Goal: Transaction & Acquisition: Book appointment/travel/reservation

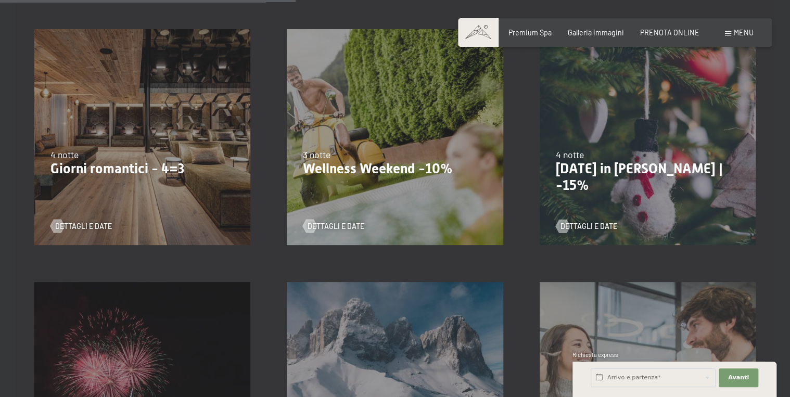
scroll to position [763, 0]
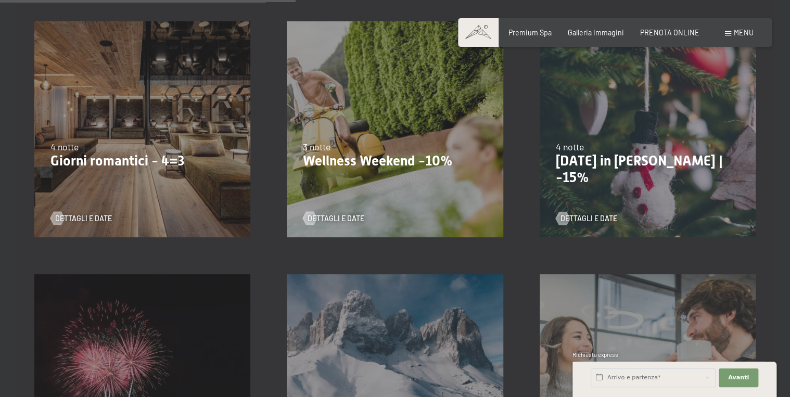
click at [128, 175] on div "9/11/2025-5/12/2025 8/12/2025-19/12/2025 11/1/2026-23/1/2026 8/3/2026-27/3/2026…" at bounding box center [142, 129] width 252 height 252
click at [95, 211] on div "Dettagli e Date" at bounding box center [138, 212] width 177 height 24
click at [94, 215] on span "Dettagli e Date" at bounding box center [94, 218] width 57 height 10
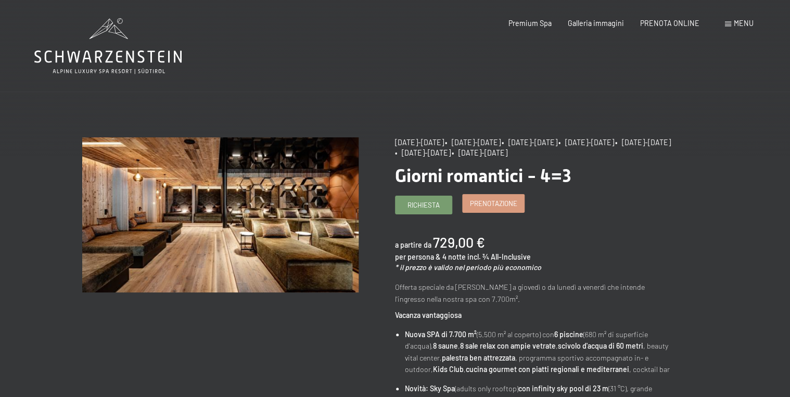
click at [498, 203] on span "Prenotazione" at bounding box center [493, 203] width 47 height 9
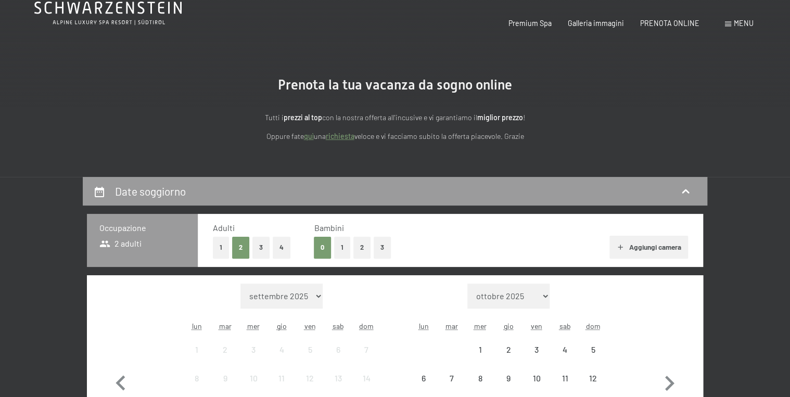
select select "2025-11-01"
select select "2025-12-01"
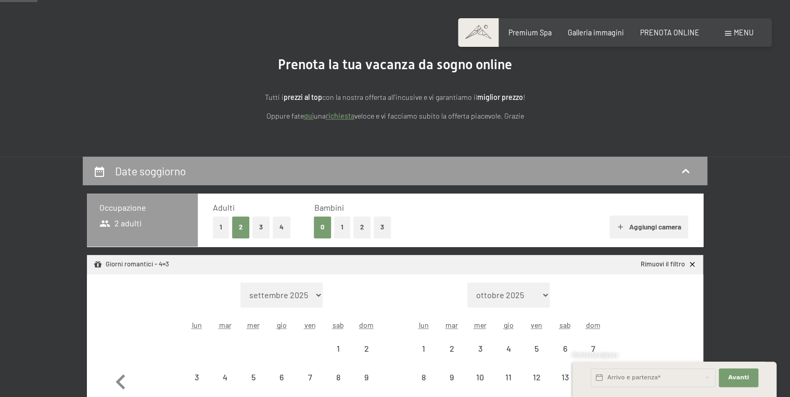
select select "2025-11-01"
select select "2025-12-01"
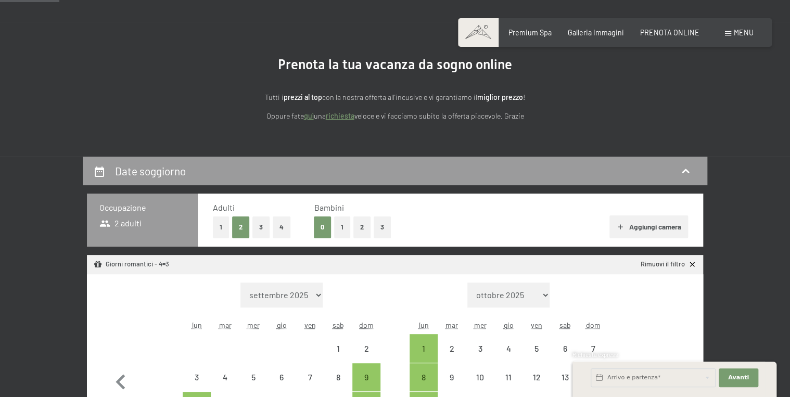
scroll to position [208, 0]
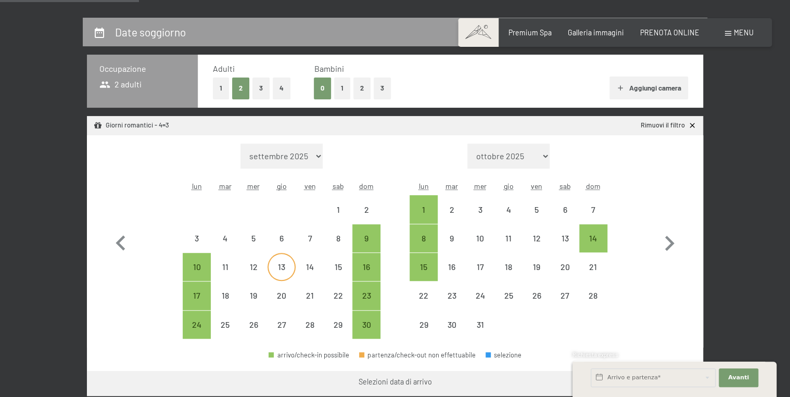
click at [283, 273] on div "13" at bounding box center [282, 276] width 26 height 26
select select "2025-11-01"
select select "2025-12-01"
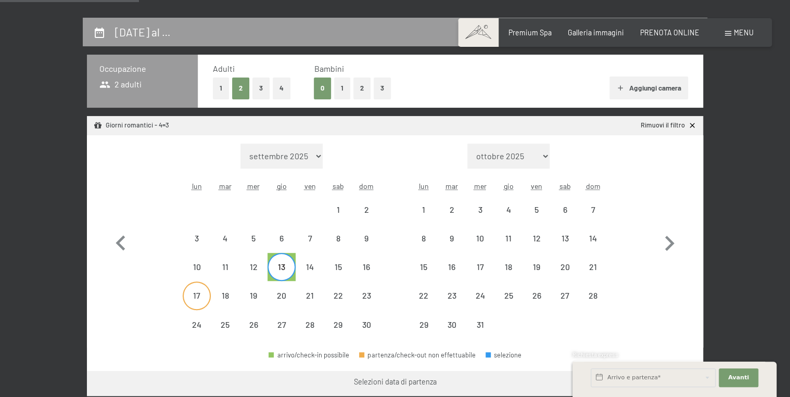
click at [201, 300] on div "17" at bounding box center [197, 305] width 26 height 26
select select "2025-11-01"
select select "[DATE]"
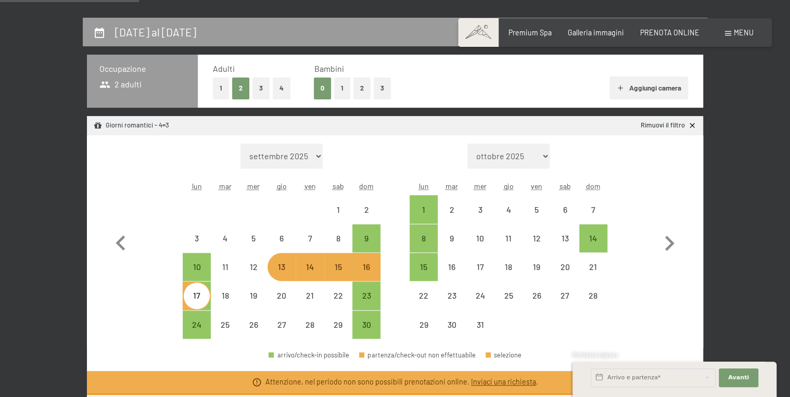
select select "[DATE]"
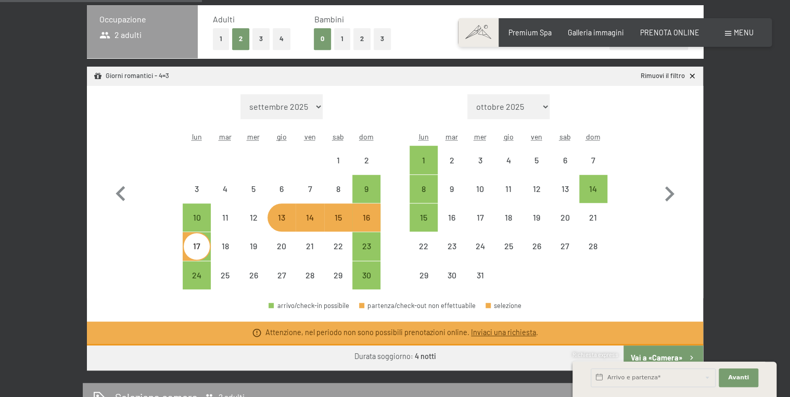
scroll to position [277, 0]
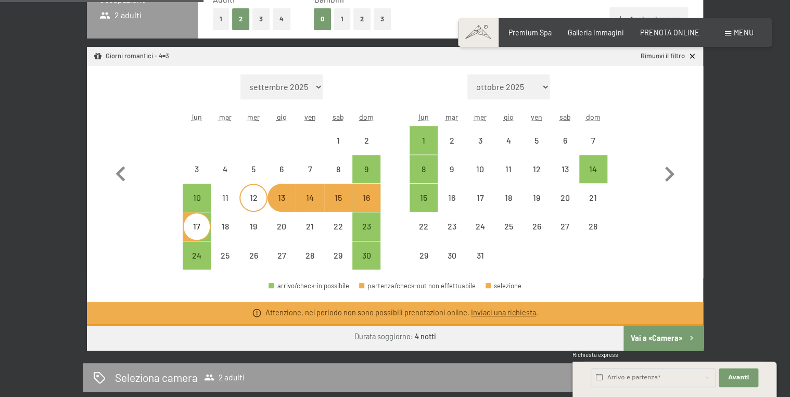
click at [249, 200] on div "12" at bounding box center [254, 207] width 26 height 26
select select "[DATE]"
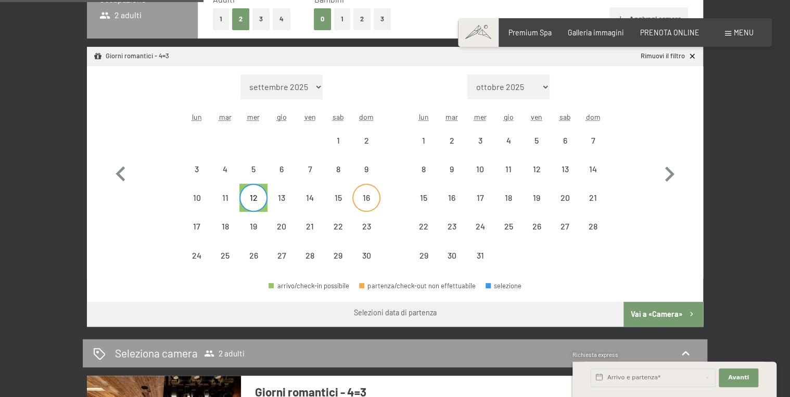
click at [361, 200] on div "16" at bounding box center [366, 207] width 26 height 26
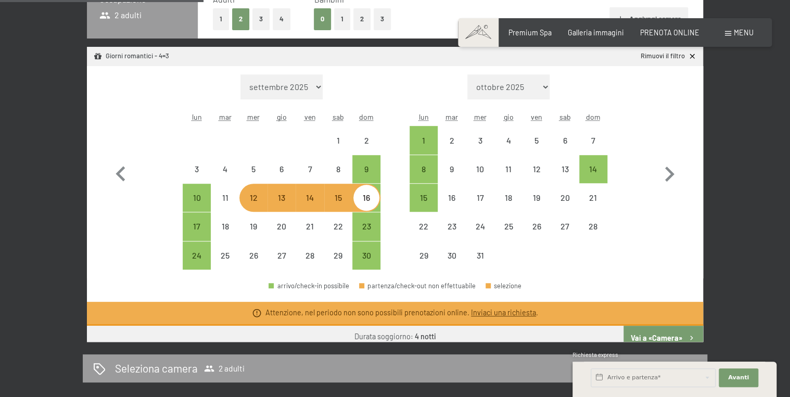
select select "[DATE]"
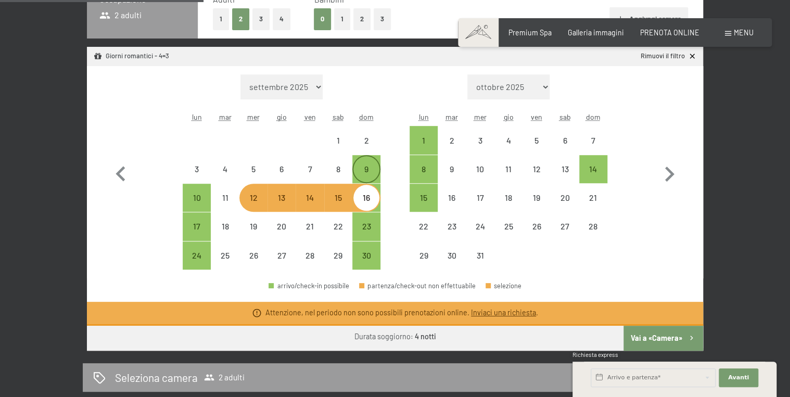
click at [362, 175] on div "9" at bounding box center [366, 178] width 26 height 26
select select "[DATE]"
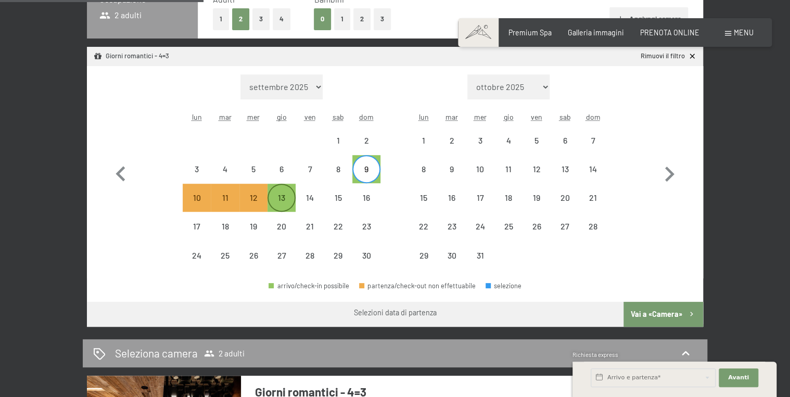
click at [282, 201] on div "13" at bounding box center [282, 207] width 26 height 26
select select "[DATE]"
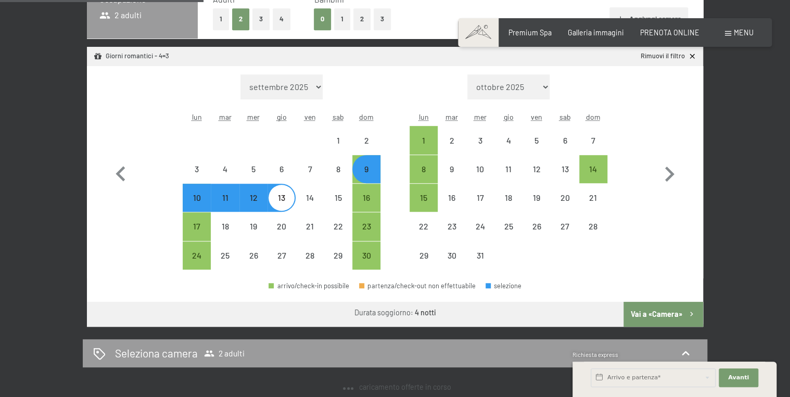
select select "[DATE]"
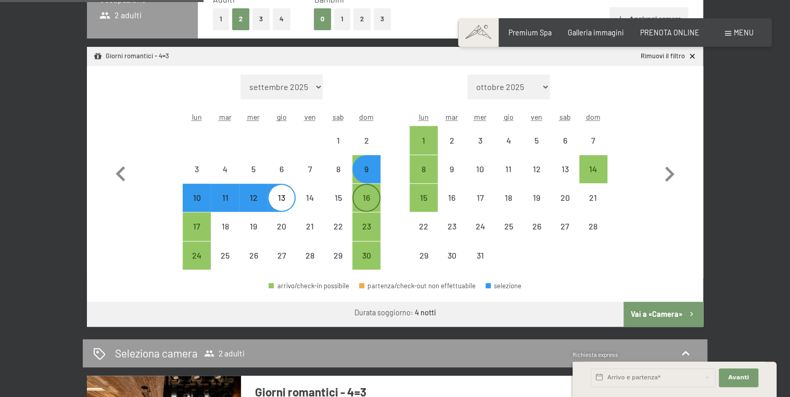
click at [369, 200] on div "16" at bounding box center [366, 207] width 26 height 26
select select "[DATE]"
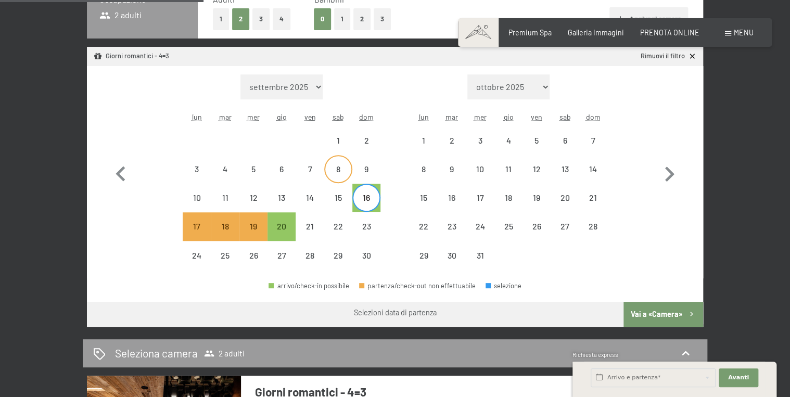
click at [337, 162] on div "8" at bounding box center [338, 169] width 26 height 26
select select "[DATE]"
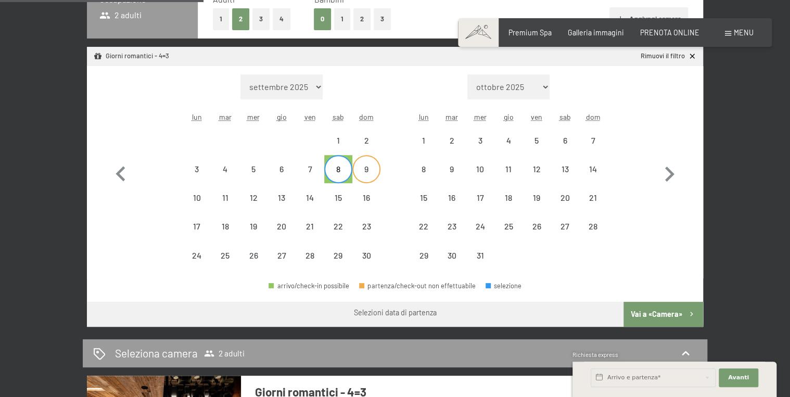
click at [366, 172] on div "9" at bounding box center [366, 178] width 26 height 26
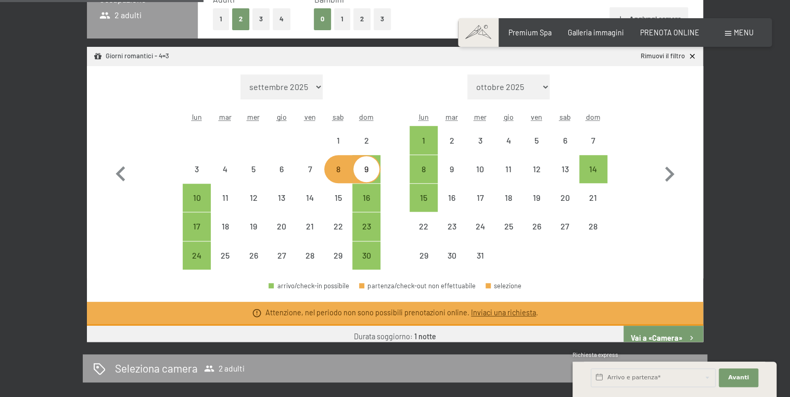
select select "[DATE]"
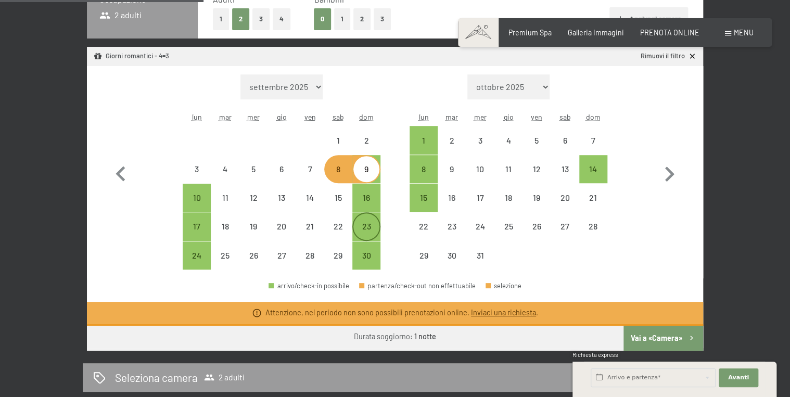
click at [361, 222] on div "23" at bounding box center [366, 235] width 26 height 26
select select "[DATE]"
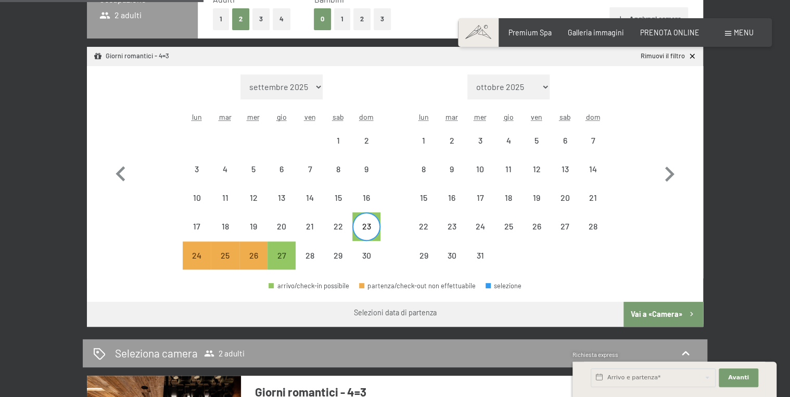
click at [683, 310] on button "Vai a «Camera»" at bounding box center [664, 314] width 80 height 25
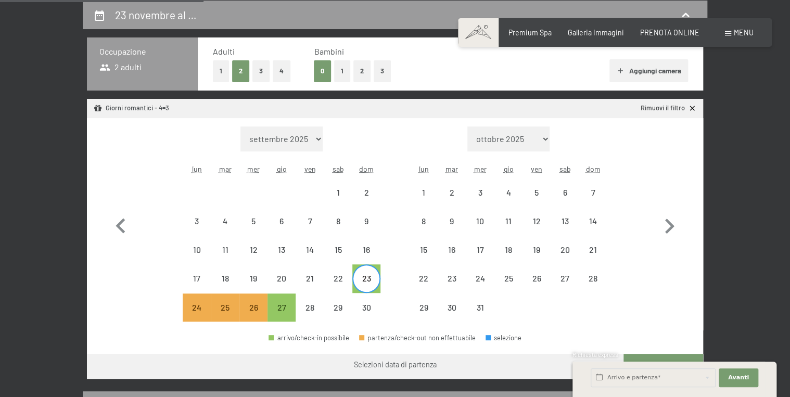
select select "[DATE]"
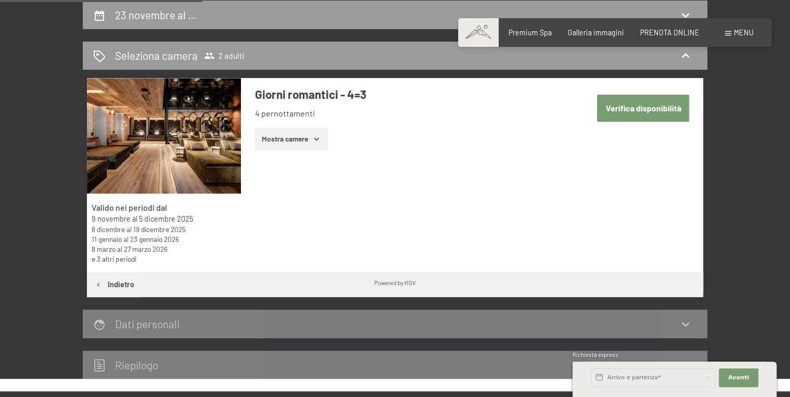
click at [639, 112] on button "Verifica disponibilità" at bounding box center [643, 108] width 92 height 27
select select "[DATE]"
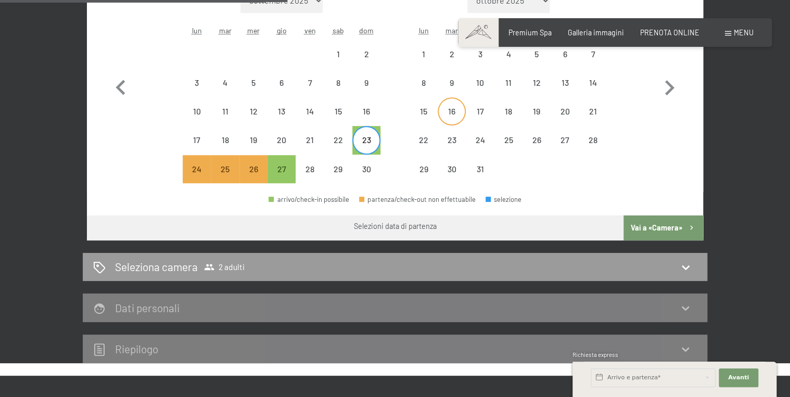
scroll to position [364, 0]
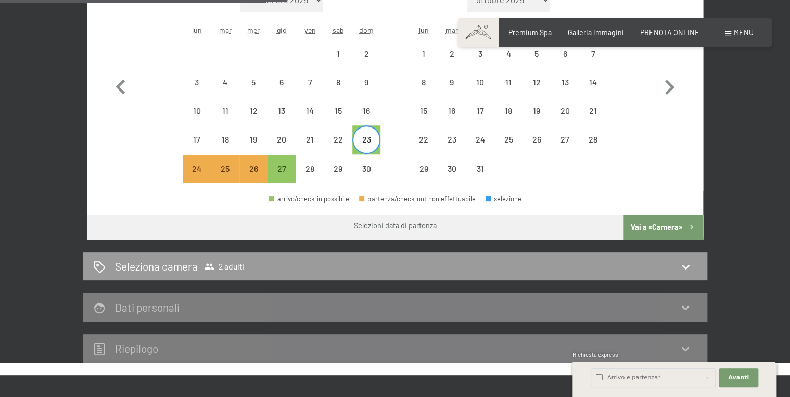
click at [644, 222] on button "Vai a «Camera»" at bounding box center [664, 227] width 80 height 25
select select "[DATE]"
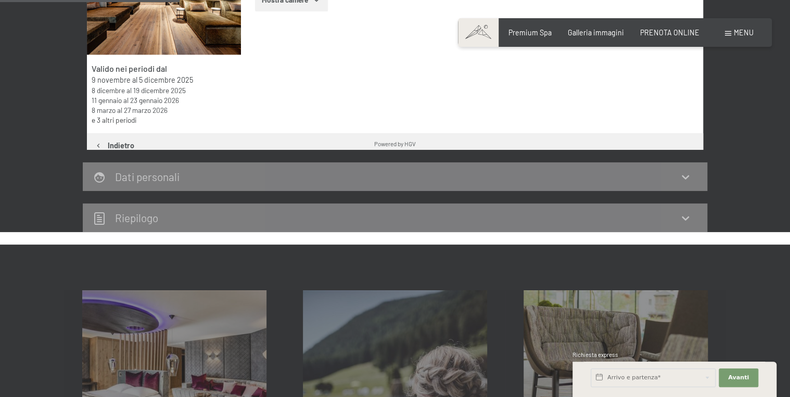
scroll to position [225, 0]
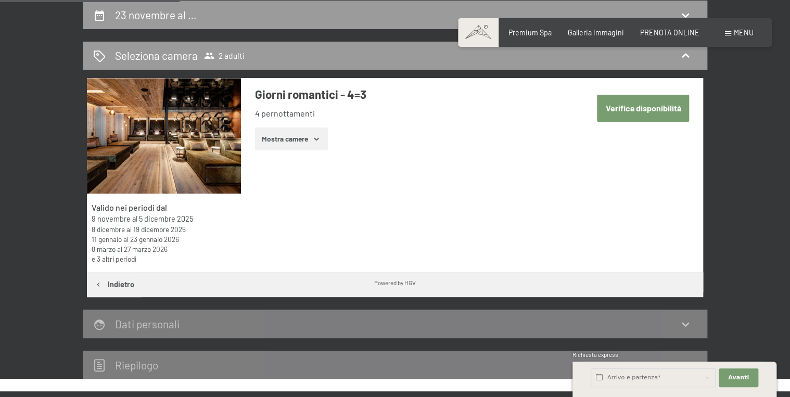
click at [300, 142] on button "Mostra camere" at bounding box center [291, 139] width 73 height 23
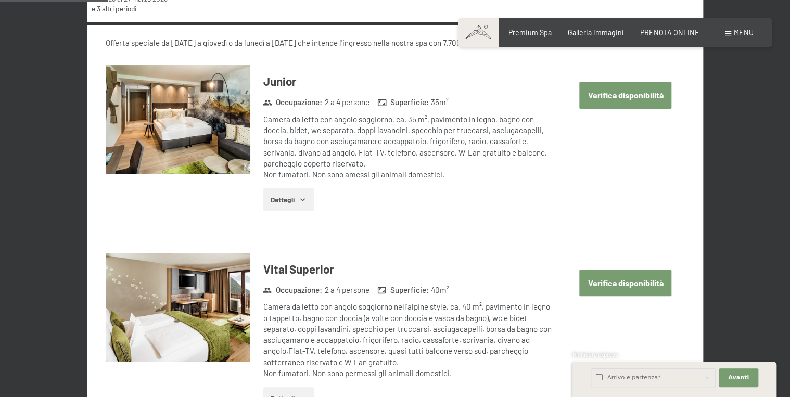
scroll to position [503, 0]
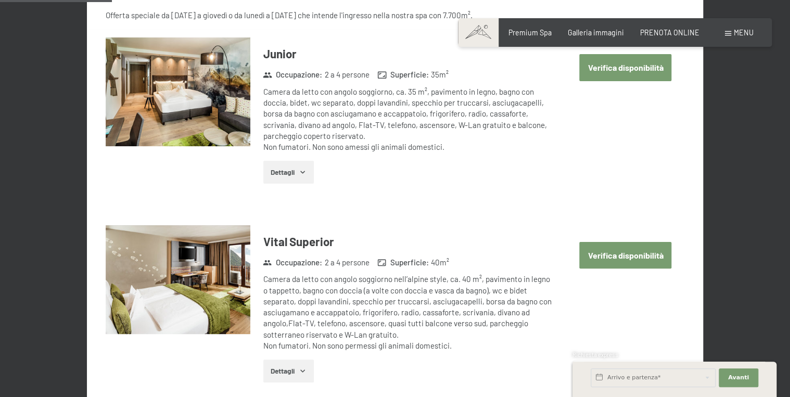
click at [637, 269] on div "Verifica disponibilità" at bounding box center [619, 263] width 130 height 77
click at [630, 259] on button "Verifica disponibilità" at bounding box center [625, 255] width 92 height 27
select select "[DATE]"
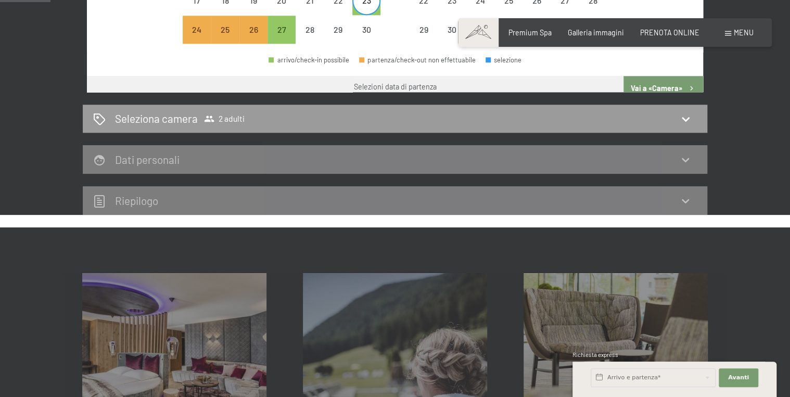
scroll to position [225, 0]
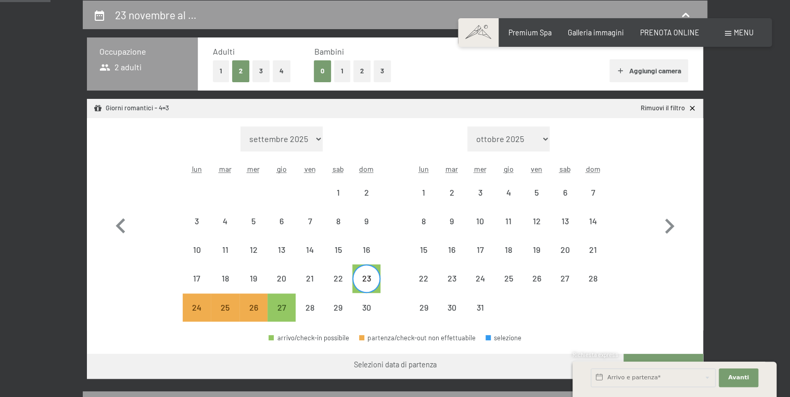
click at [371, 283] on div "23" at bounding box center [366, 287] width 26 height 26
select select "[DATE]"
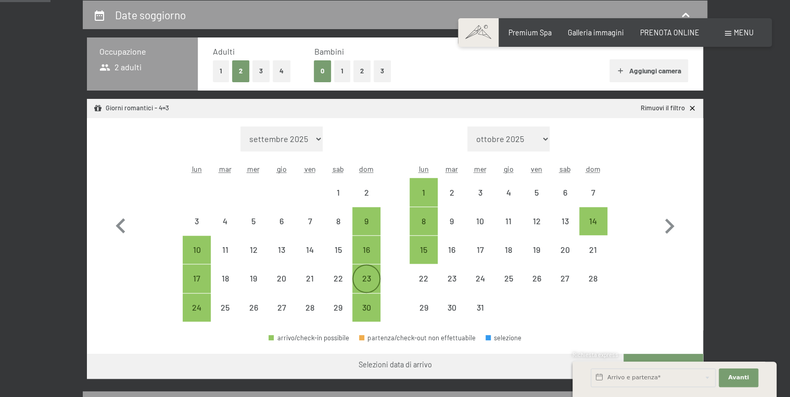
click at [362, 279] on div "23" at bounding box center [366, 287] width 26 height 26
select select "[DATE]"
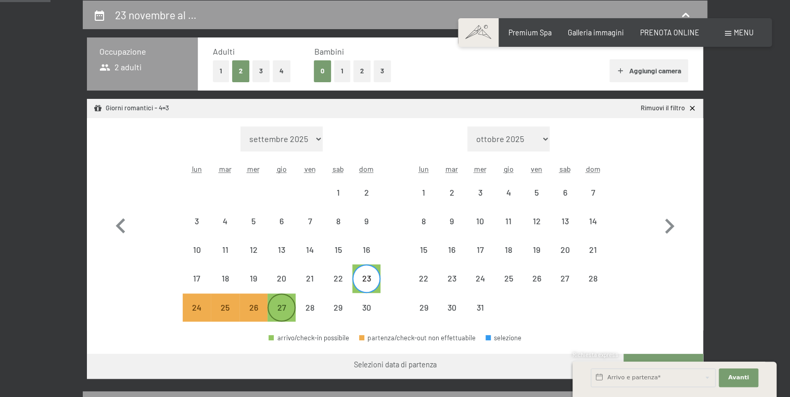
click at [282, 310] on div "27" at bounding box center [282, 317] width 26 height 26
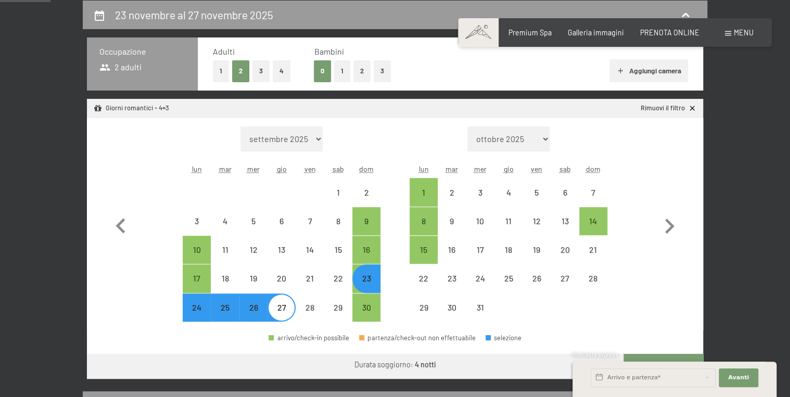
select select "[DATE]"
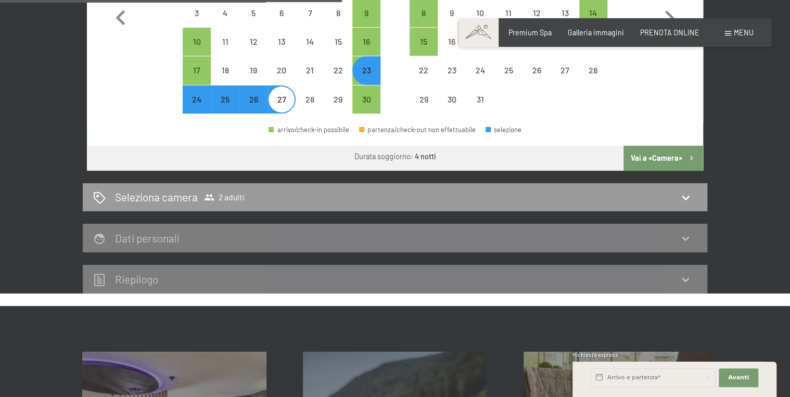
click at [663, 154] on button "Vai a «Camera»" at bounding box center [664, 158] width 80 height 25
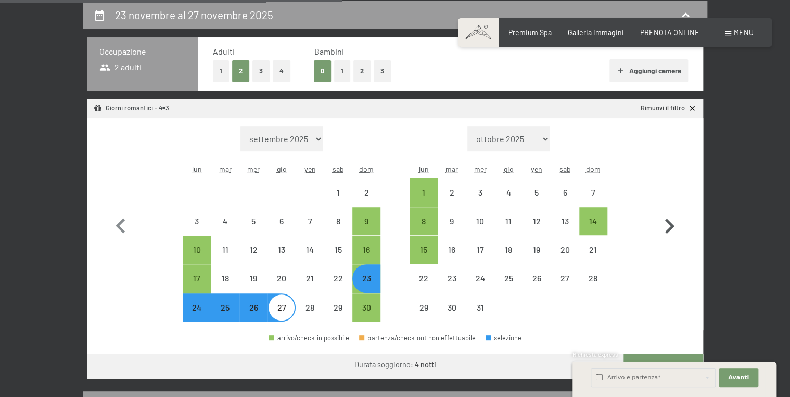
select select "[DATE]"
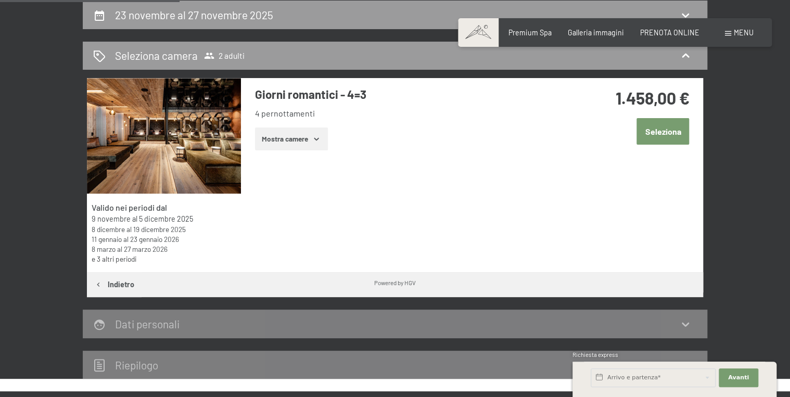
click at [313, 148] on button "Mostra camere" at bounding box center [291, 139] width 73 height 23
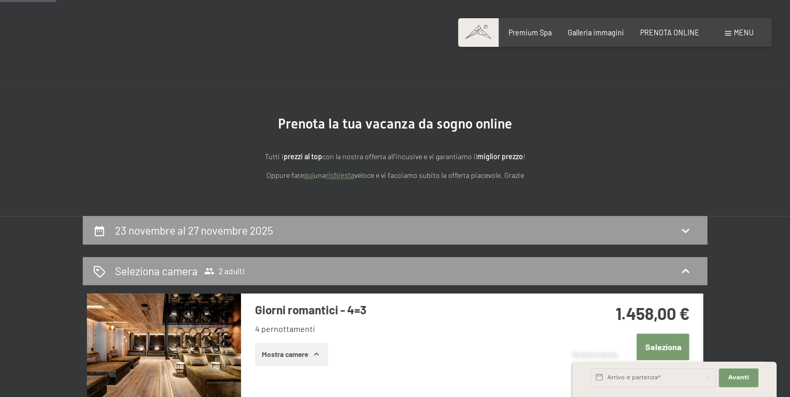
scroll to position [0, 0]
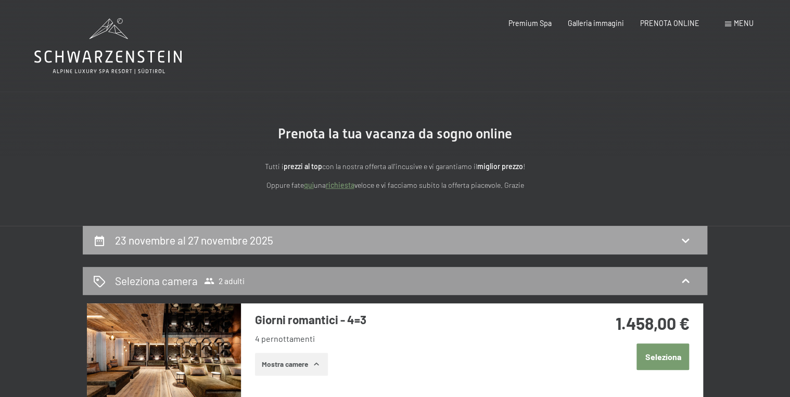
click at [299, 241] on div "23 novembre al 27 novembre 2025" at bounding box center [395, 240] width 604 height 15
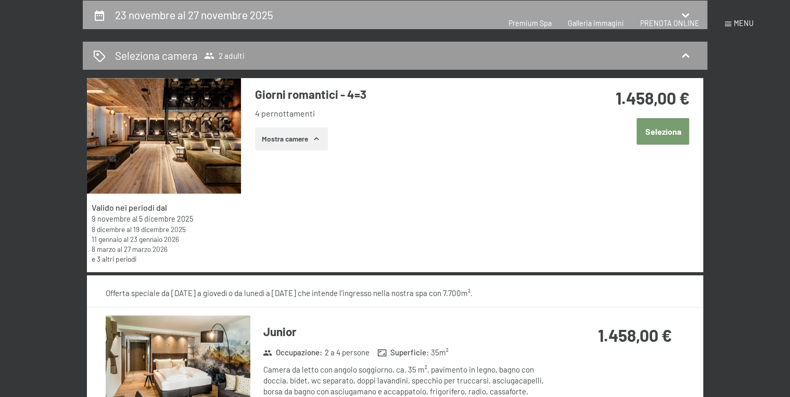
select select "[DATE]"
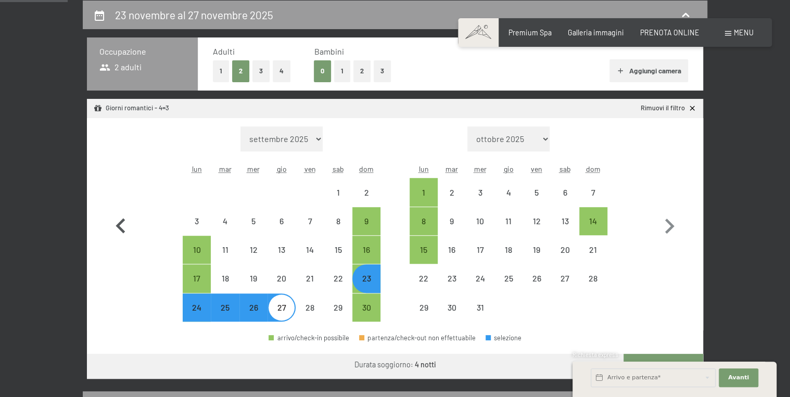
click at [121, 219] on icon "button" at bounding box center [121, 226] width 30 height 30
select select "[DATE]"
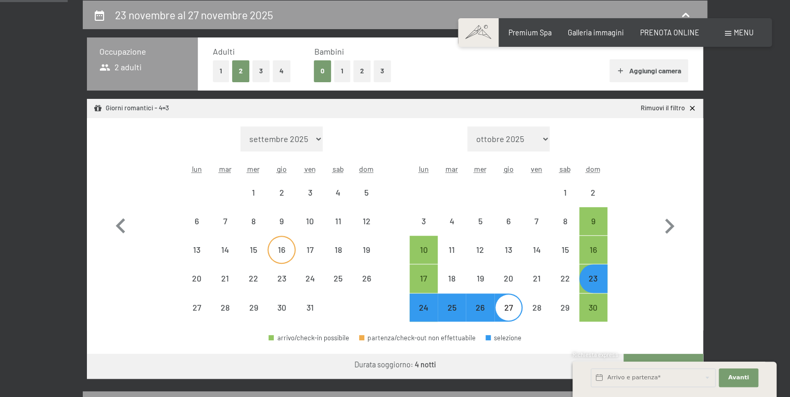
click at [284, 254] on div "16" at bounding box center [282, 259] width 26 height 26
select select "[DATE]"
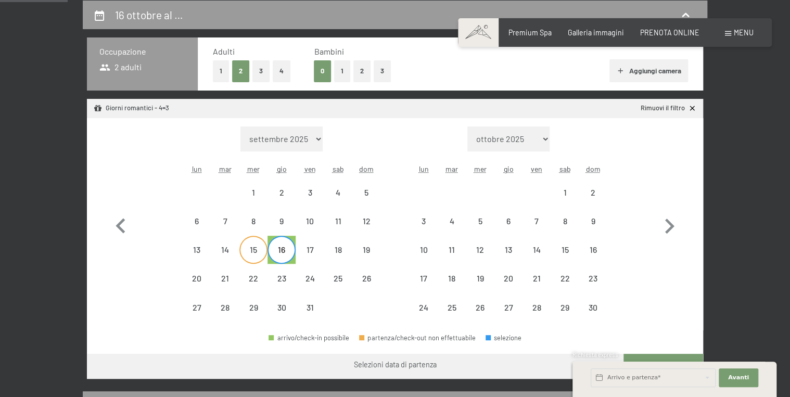
click at [246, 256] on div "15" at bounding box center [254, 259] width 26 height 26
select select "[DATE]"
click at [331, 251] on div "18" at bounding box center [338, 259] width 26 height 26
select select "[DATE]"
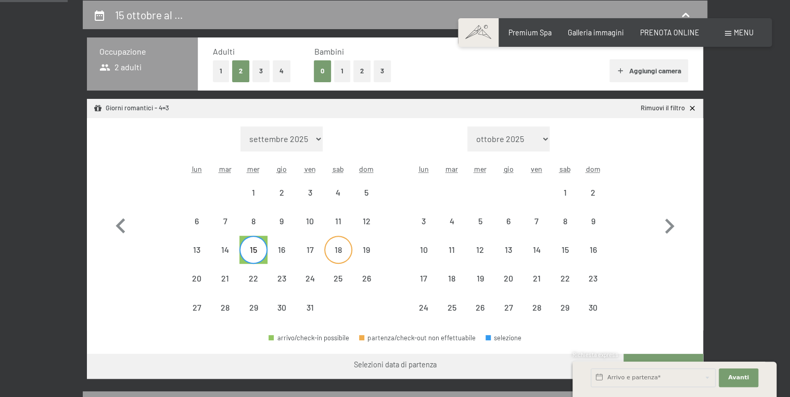
select select "[DATE]"
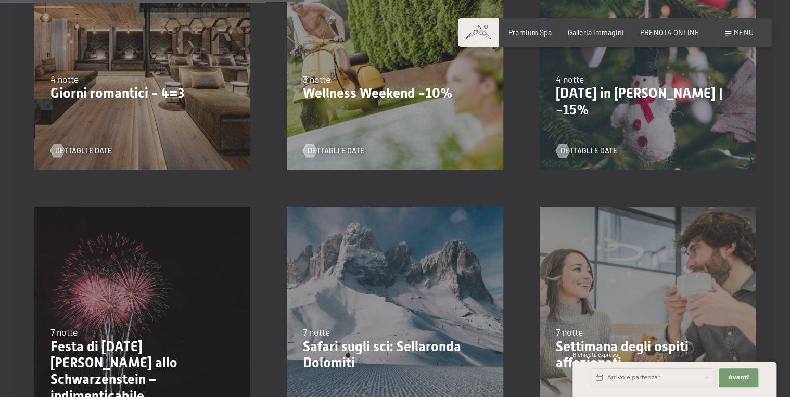
scroll to position [833, 0]
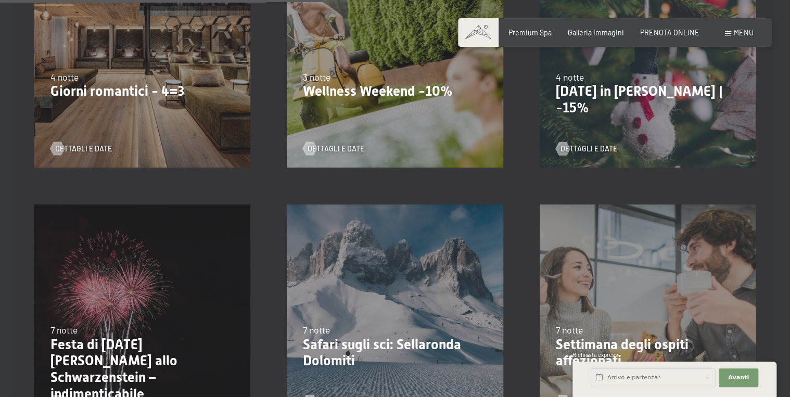
click at [136, 98] on p "Giorni romantici - 4=3" at bounding box center [142, 91] width 184 height 17
click at [90, 151] on span "Dettagli e Date" at bounding box center [94, 149] width 57 height 10
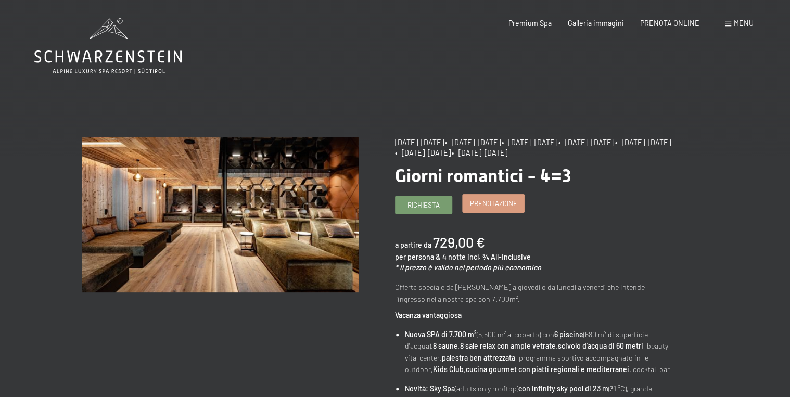
click at [486, 202] on span "Prenotazione" at bounding box center [493, 203] width 47 height 9
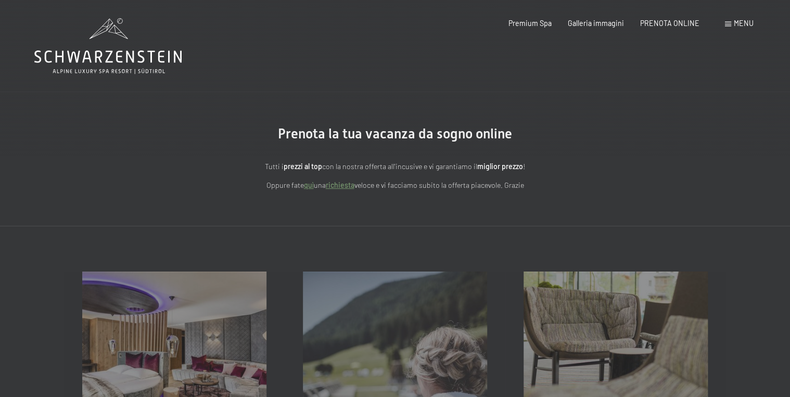
select select "[DATE]"
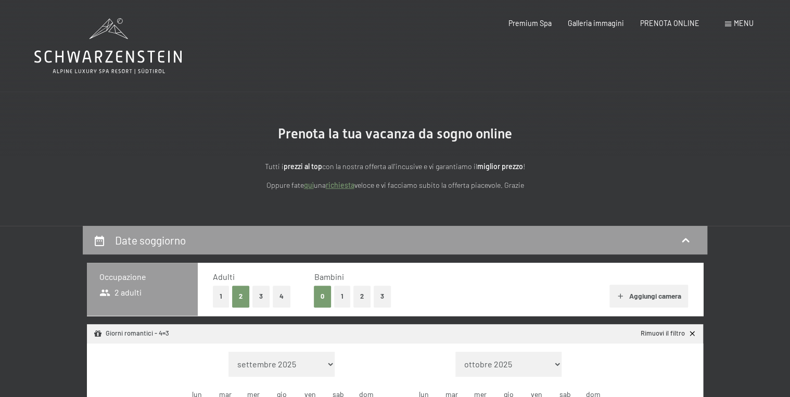
select select "[DATE]"
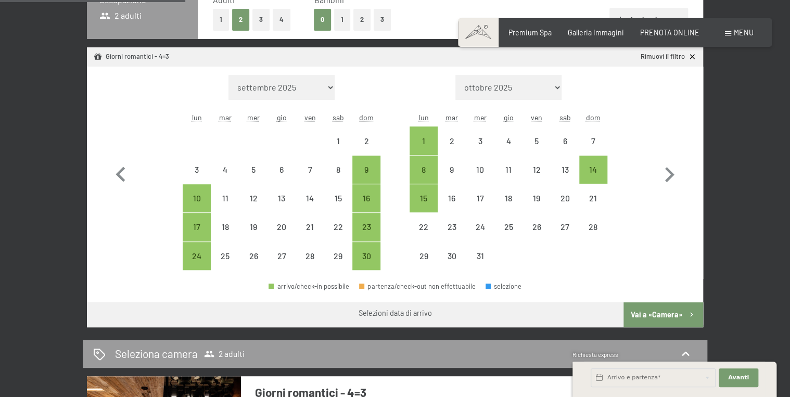
scroll to position [277, 0]
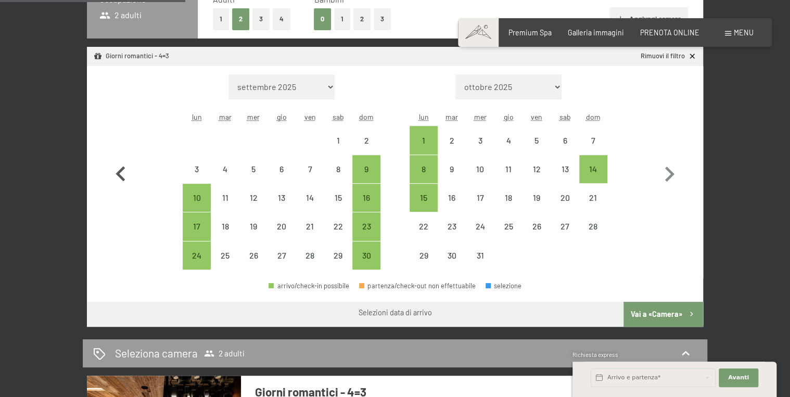
click at [125, 172] on icon "button" at bounding box center [121, 174] width 30 height 30
select select "[DATE]"
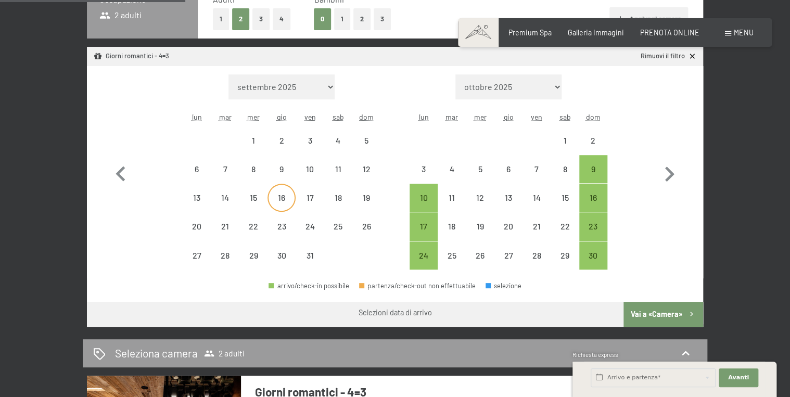
click at [283, 198] on div "16" at bounding box center [282, 207] width 26 height 26
select select "[DATE]"
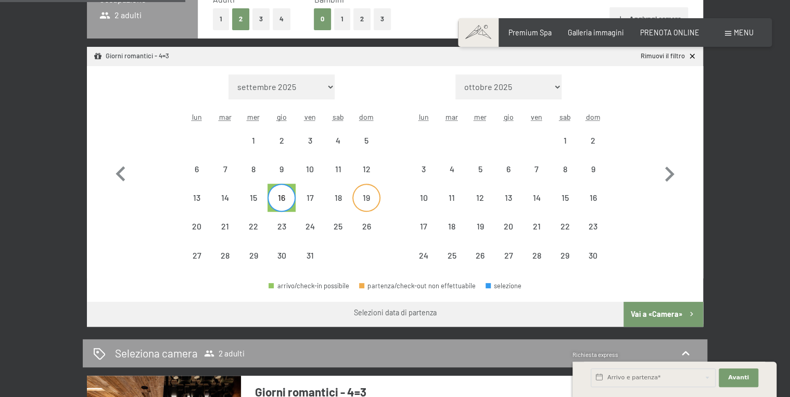
click at [369, 196] on div "19" at bounding box center [366, 207] width 26 height 26
select select "[DATE]"
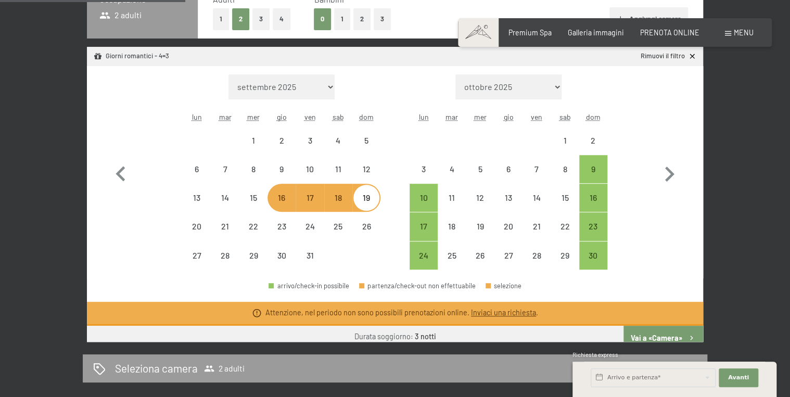
select select "[DATE]"
